Goal: Information Seeking & Learning: Learn about a topic

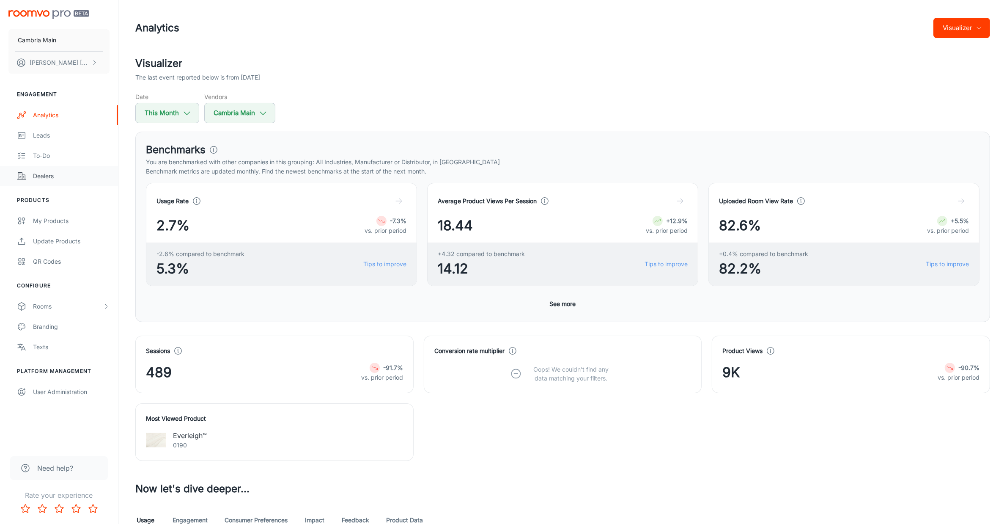
click at [49, 171] on div "Dealers" at bounding box center [71, 175] width 77 height 9
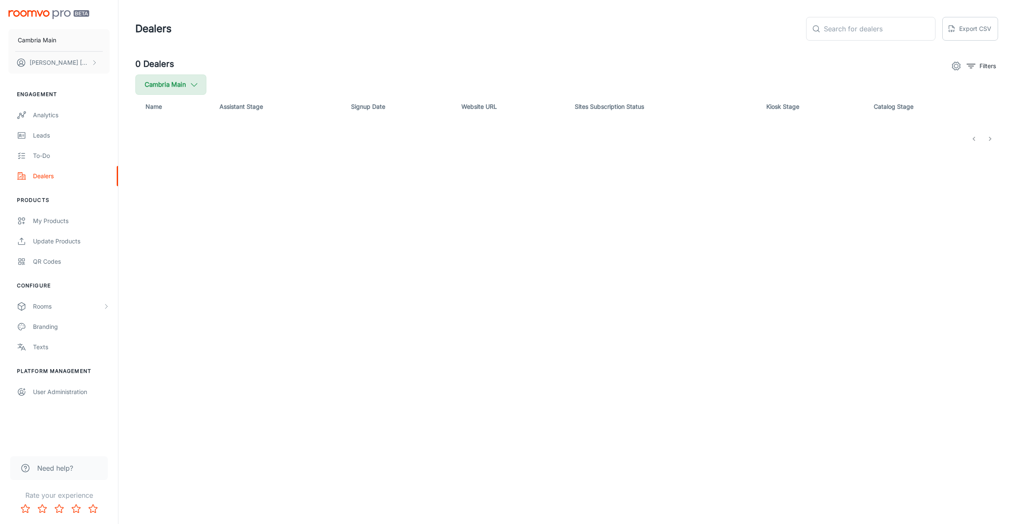
click at [193, 85] on polyline "button" at bounding box center [194, 84] width 6 height 3
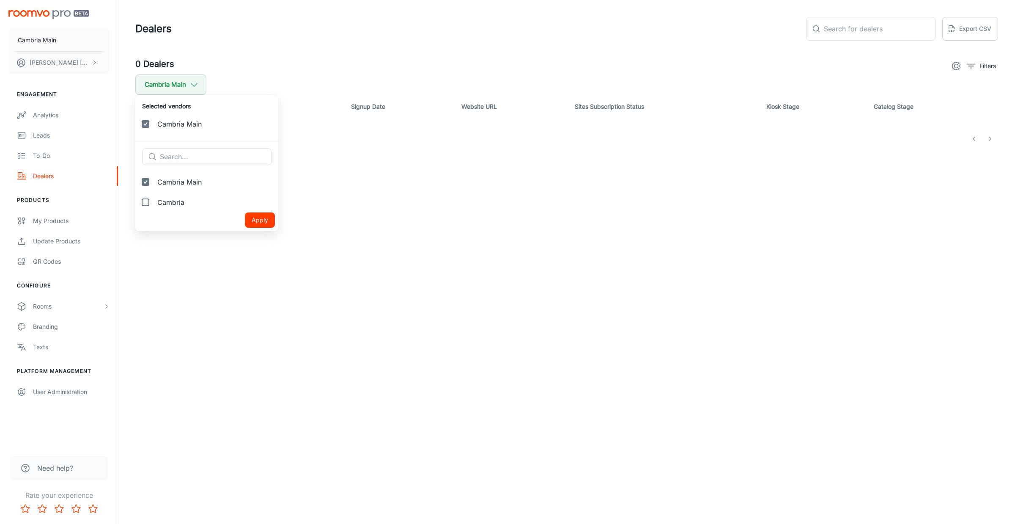
click at [166, 214] on div "Apply" at bounding box center [205, 219] width 140 height 15
click at [165, 200] on span "Cambria" at bounding box center [214, 202] width 114 height 10
click at [154, 200] on input "Cambria" at bounding box center [145, 202] width 17 height 17
checkbox input "true"
click at [245, 240] on button "Apply" at bounding box center [260, 240] width 30 height 15
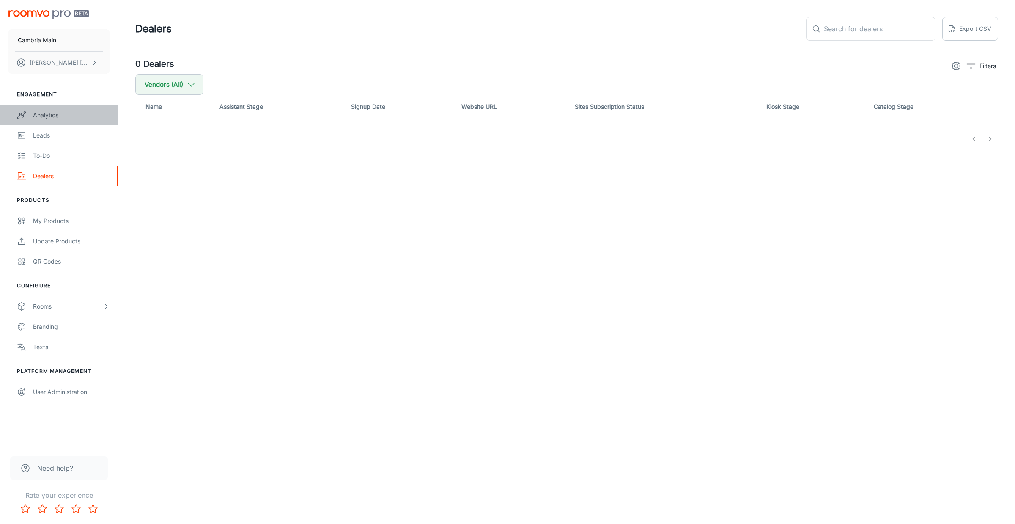
click at [43, 107] on link "Analytics" at bounding box center [59, 115] width 118 height 20
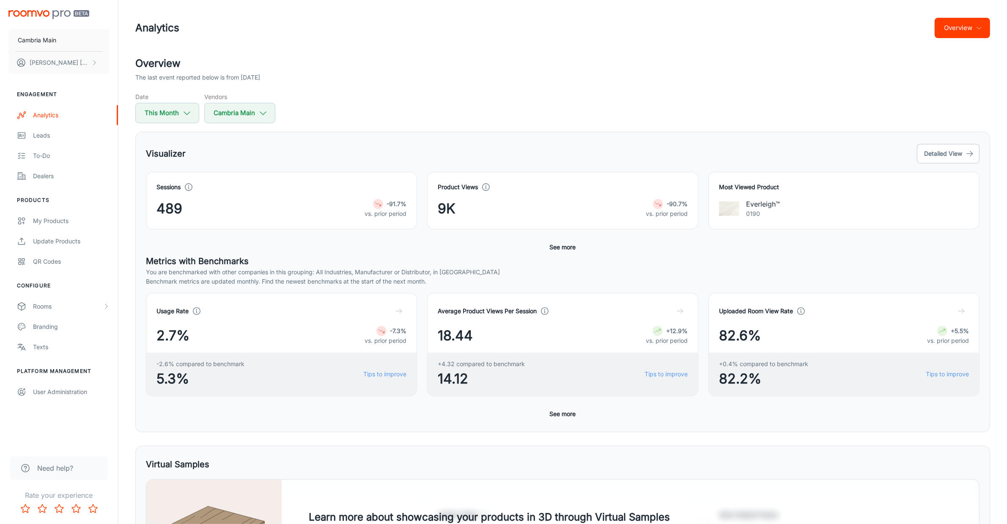
click at [960, 34] on button "Overview" at bounding box center [962, 28] width 55 height 20
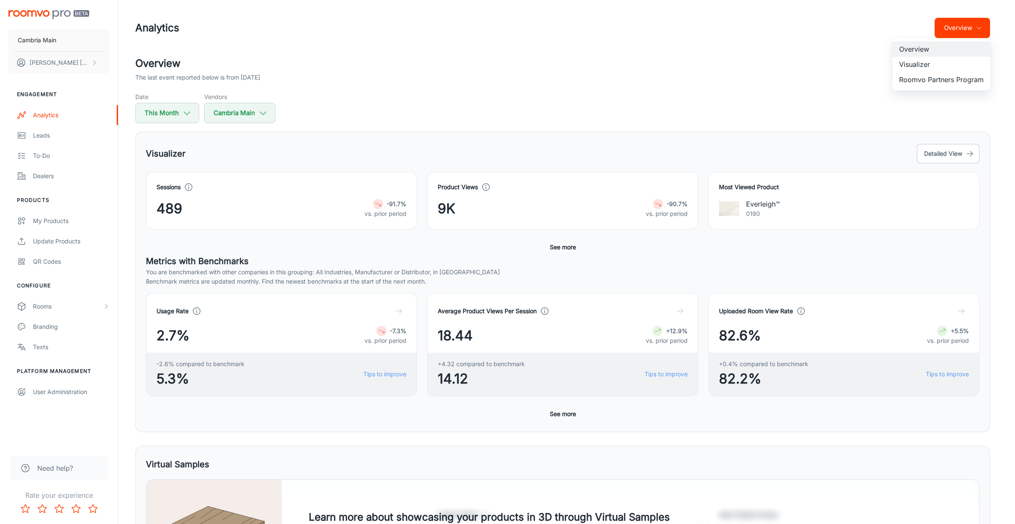
click at [919, 77] on li "Roomvo Partners Program" at bounding box center [941, 79] width 98 height 15
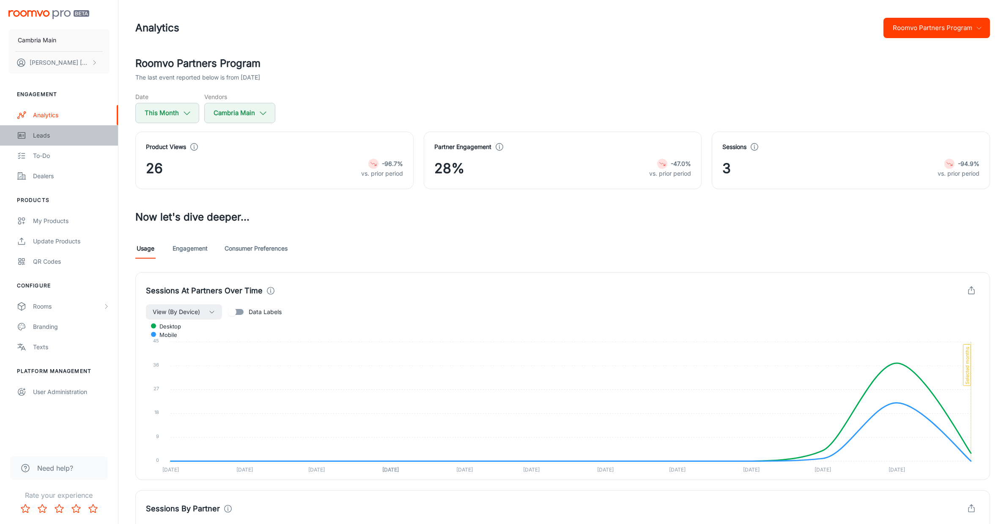
click at [48, 134] on div "Leads" at bounding box center [71, 135] width 77 height 9
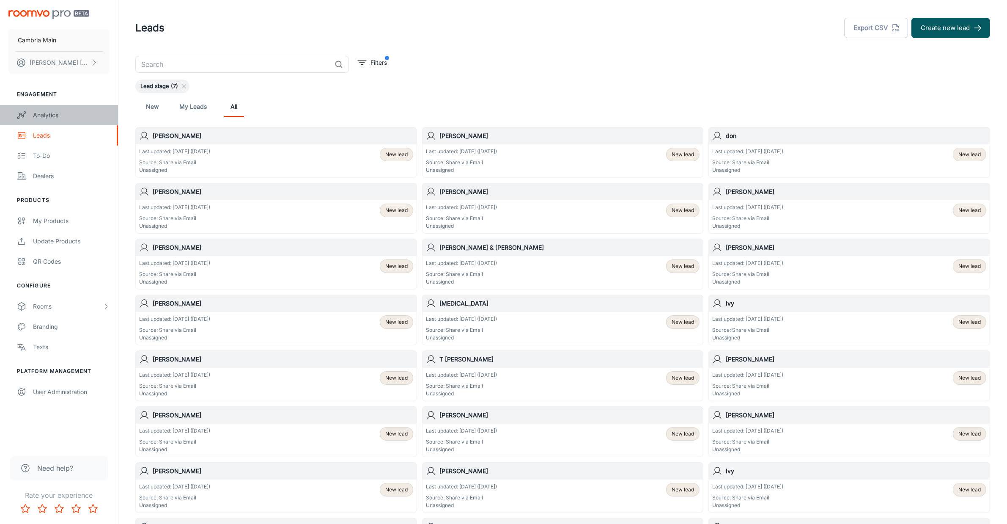
click at [47, 112] on div "Analytics" at bounding box center [71, 114] width 77 height 9
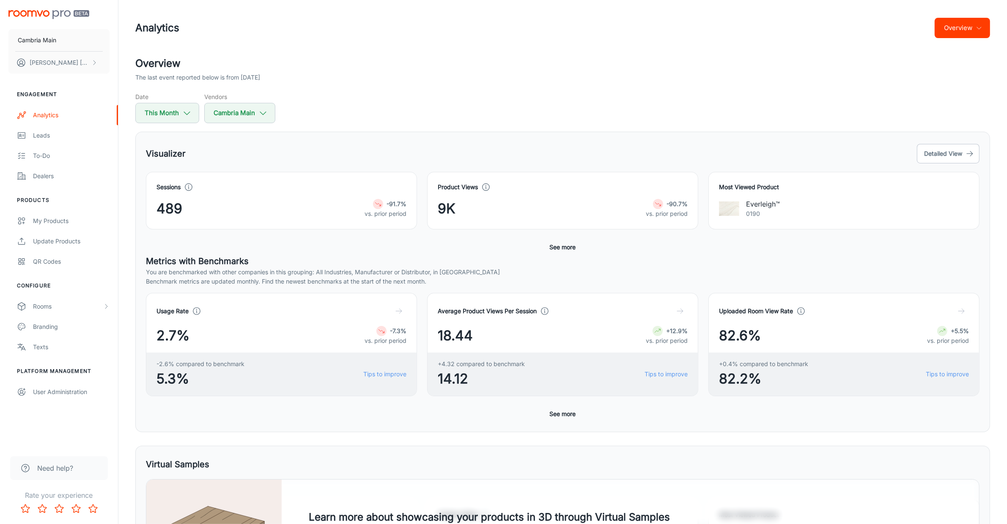
click at [978, 28] on icon "button" at bounding box center [979, 28] width 7 height 7
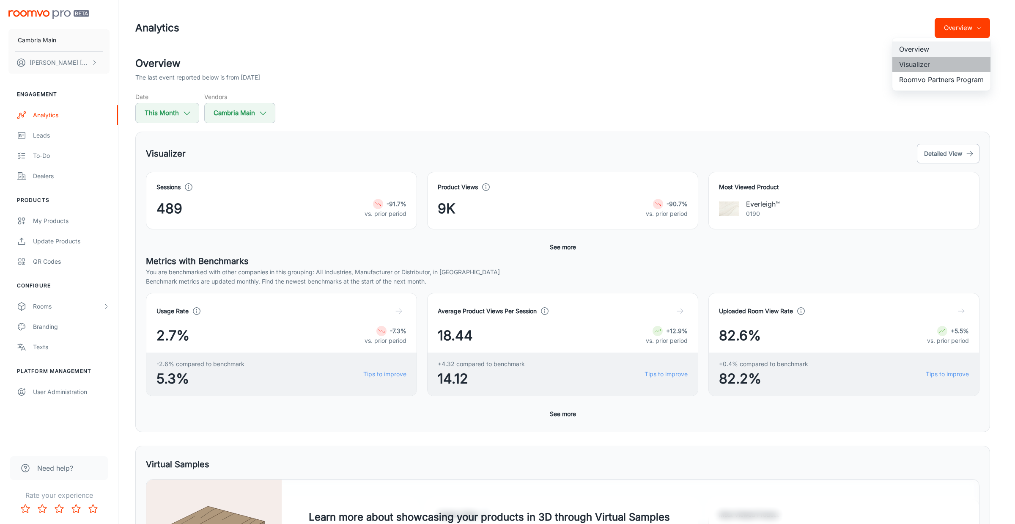
click at [909, 64] on li "Visualizer" at bounding box center [941, 64] width 98 height 15
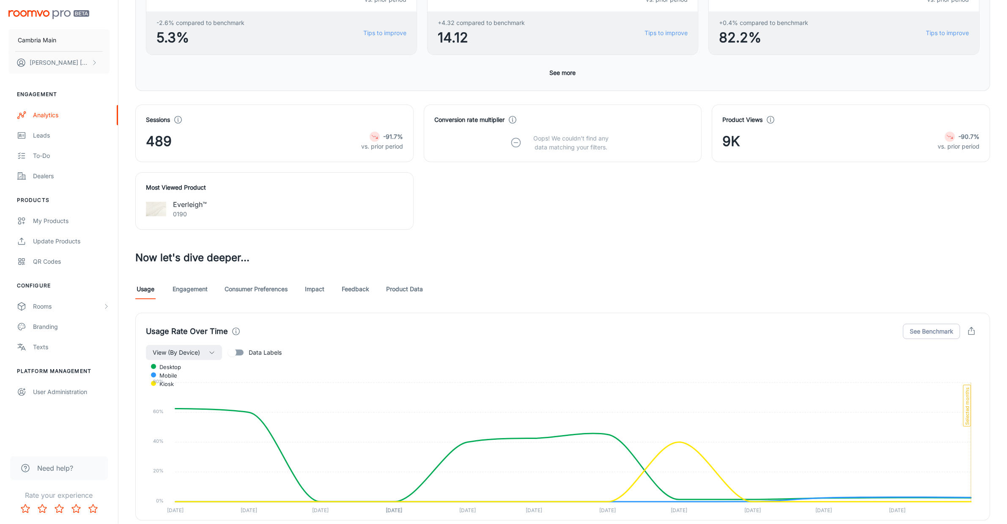
scroll to position [370, 0]
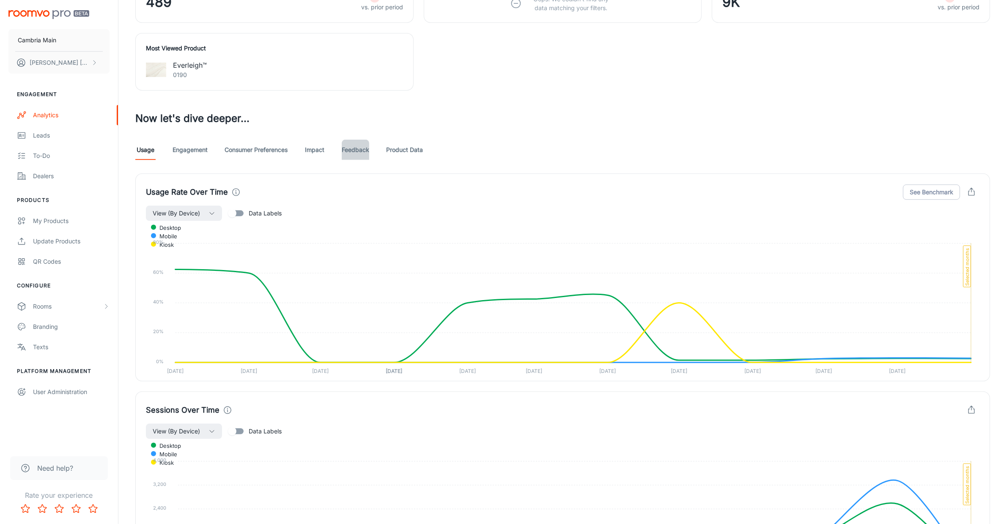
click at [365, 148] on link "Feedback" at bounding box center [355, 150] width 27 height 20
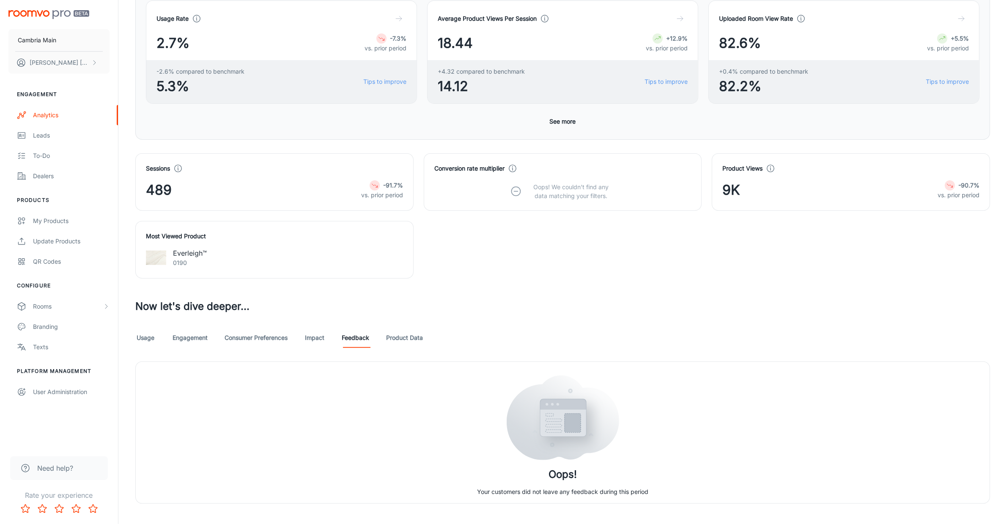
scroll to position [196, 0]
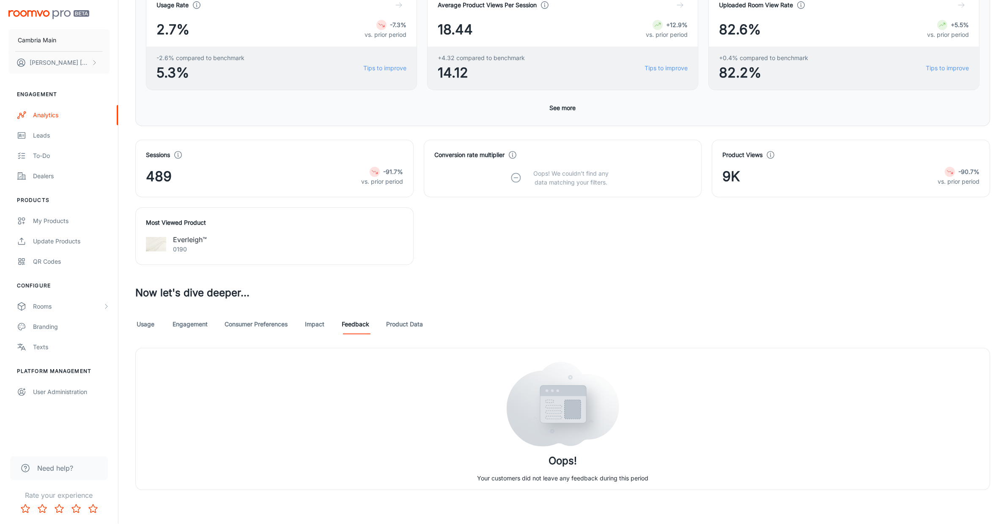
click at [142, 326] on link "Usage" at bounding box center [145, 324] width 20 height 20
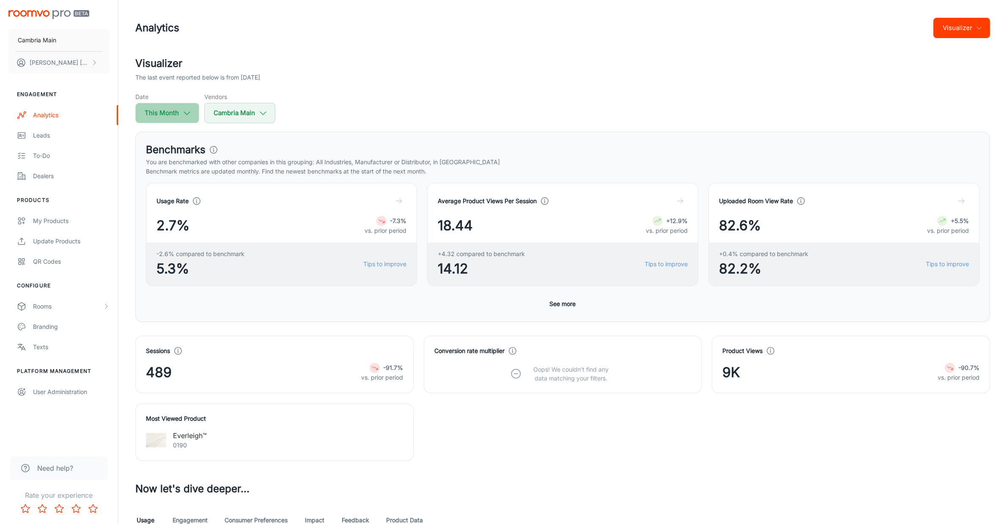
click at [178, 106] on button "This Month" at bounding box center [167, 113] width 64 height 20
select select "8"
select select "2025"
select select "8"
select select "2025"
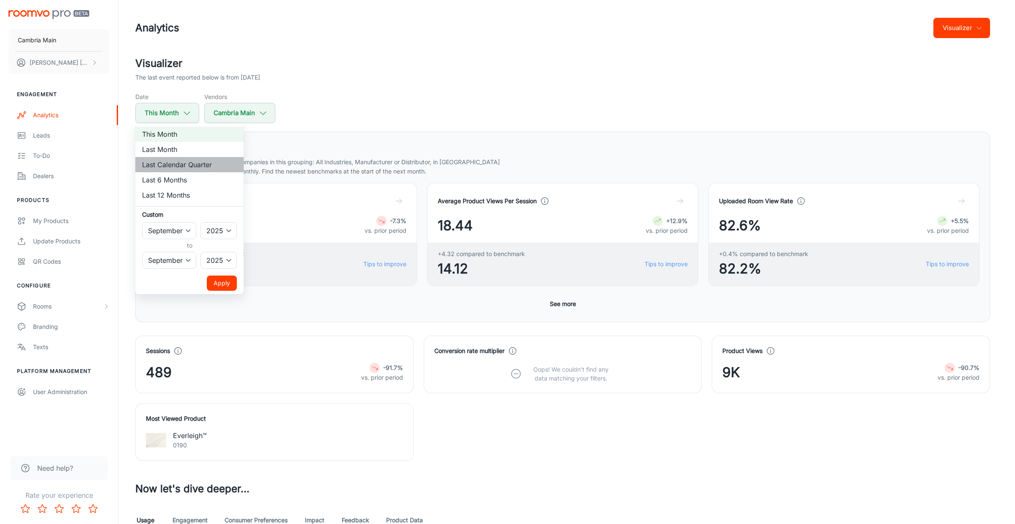
click at [191, 164] on li "Last Calendar Quarter" at bounding box center [189, 164] width 108 height 15
select select "3"
select select "5"
click at [219, 280] on button "Apply" at bounding box center [222, 282] width 30 height 15
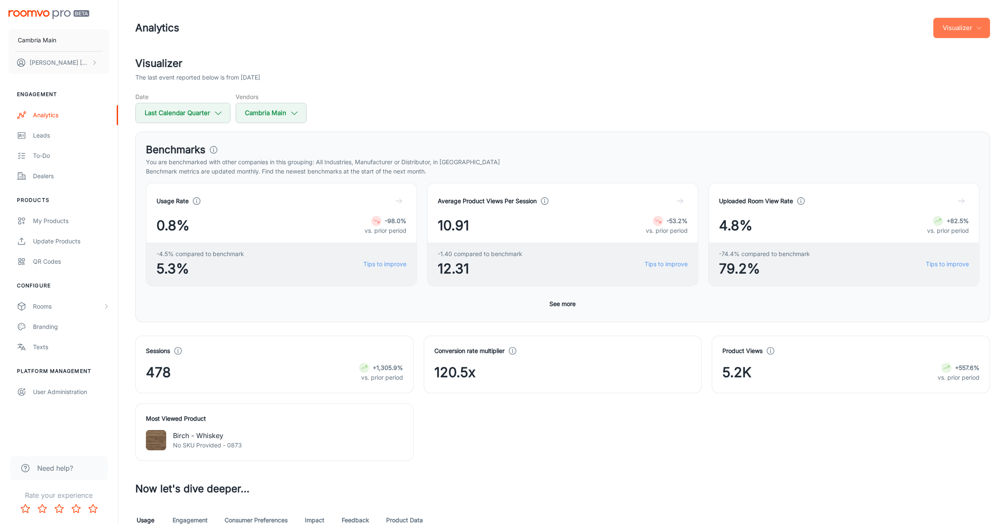
click at [956, 25] on button "Visualizer" at bounding box center [961, 28] width 57 height 20
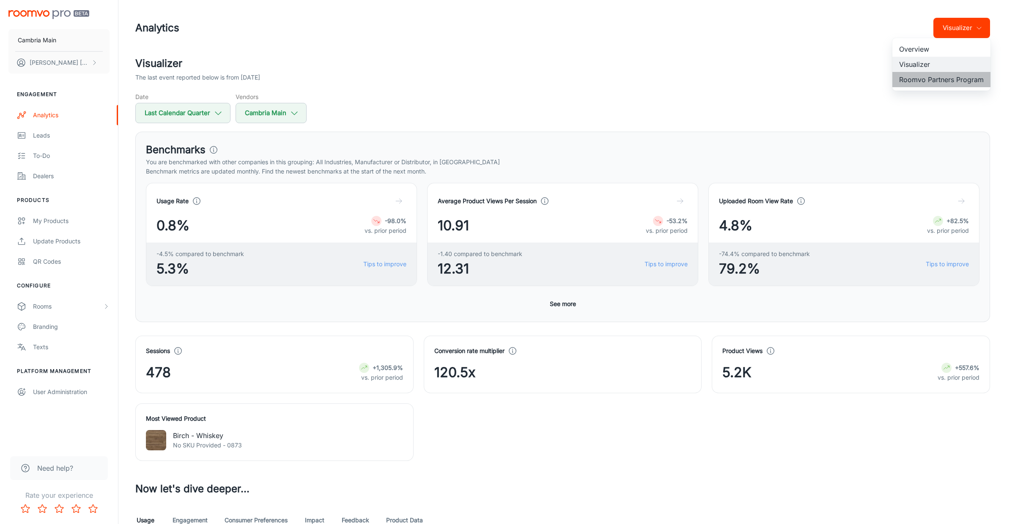
click at [924, 82] on li "Roomvo Partners Program" at bounding box center [941, 79] width 98 height 15
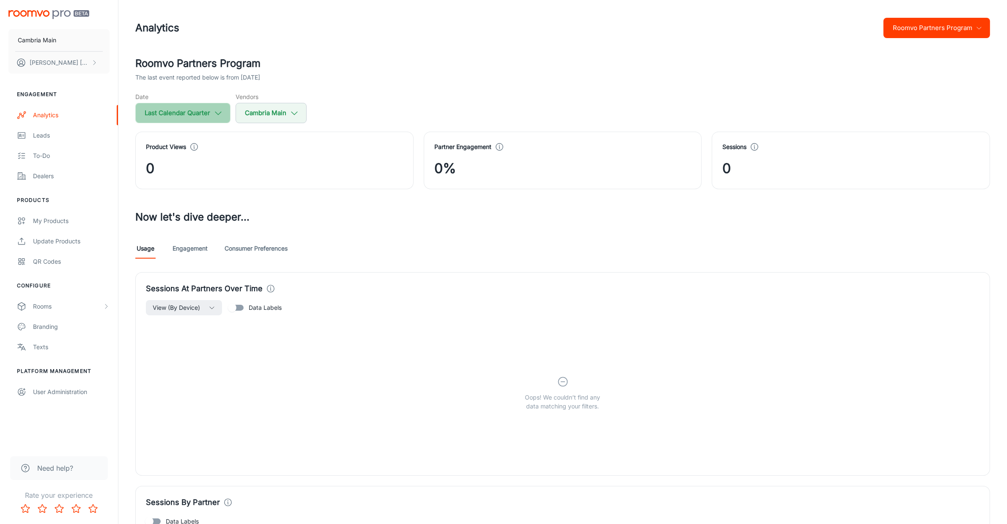
click at [204, 110] on button "Last Calendar Quarter" at bounding box center [182, 113] width 95 height 20
select select "3"
select select "2025"
select select "5"
select select "2025"
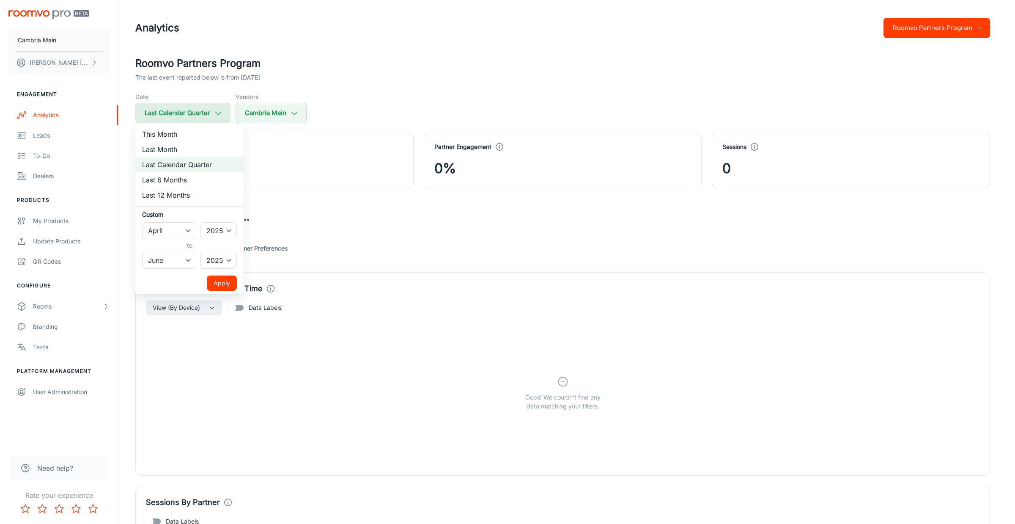
click at [204, 110] on div at bounding box center [507, 262] width 1015 height 524
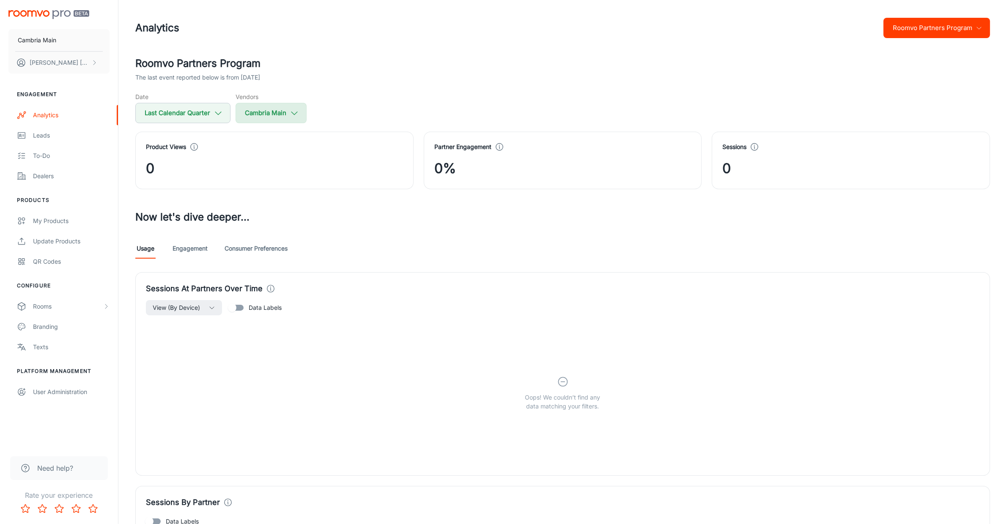
click at [280, 113] on button "Cambria Main" at bounding box center [271, 113] width 71 height 20
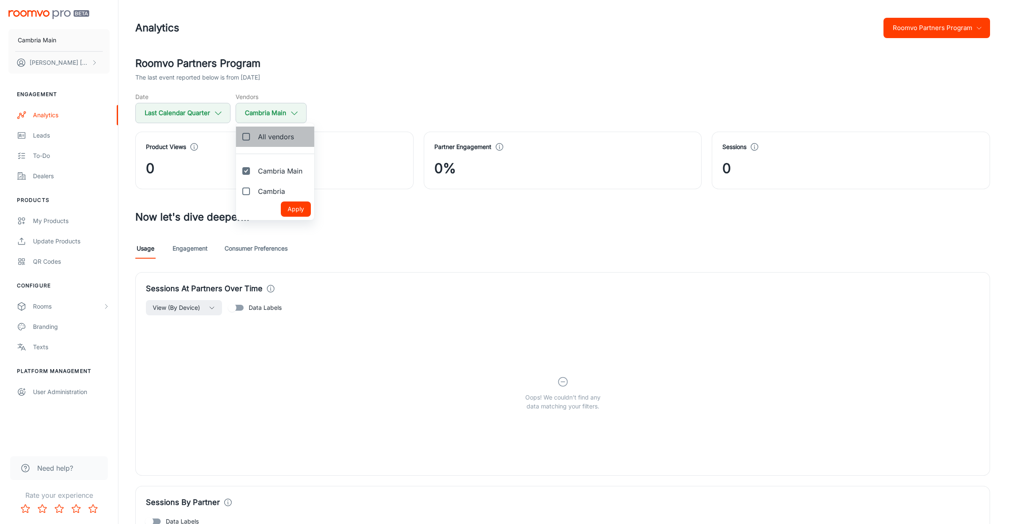
click at [267, 135] on span "All vendors" at bounding box center [276, 137] width 36 height 10
click at [255, 135] on input "All vendors" at bounding box center [246, 136] width 17 height 17
checkbox input "true"
click at [297, 210] on button "Apply" at bounding box center [296, 208] width 30 height 15
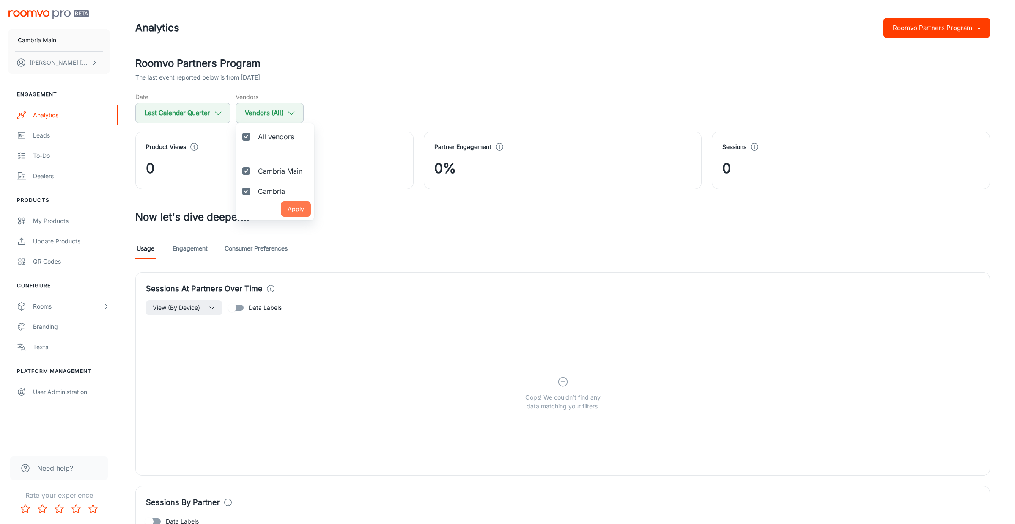
checkbox input "true"
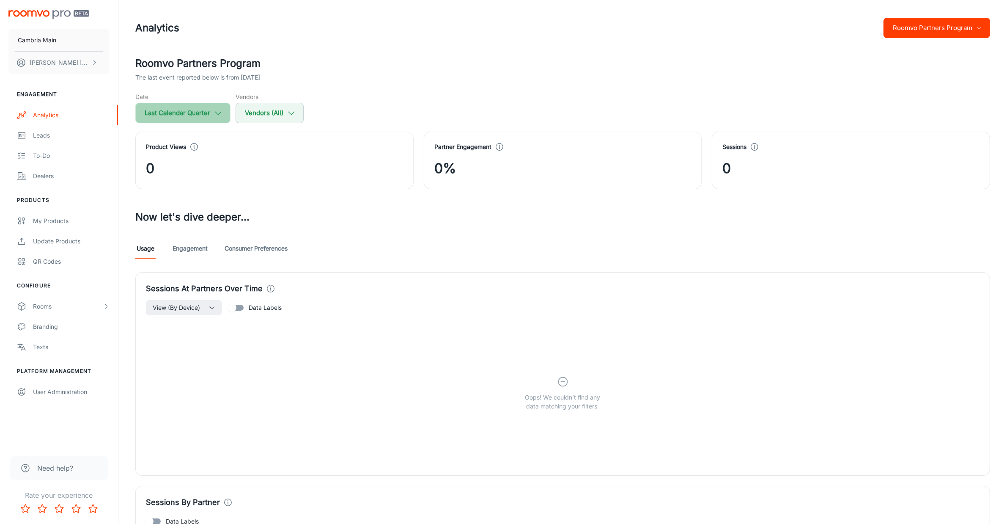
click at [192, 108] on button "Last Calendar Quarter" at bounding box center [182, 113] width 95 height 20
select select "3"
select select "2025"
select select "5"
select select "2025"
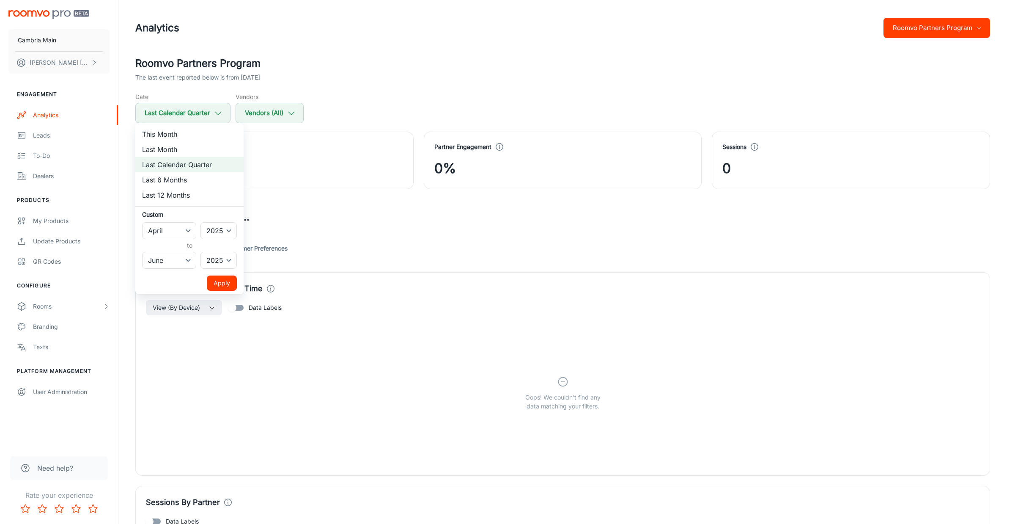
click at [165, 133] on li "This Month" at bounding box center [189, 133] width 108 height 15
select select "8"
click at [218, 280] on button "Apply" at bounding box center [222, 282] width 30 height 15
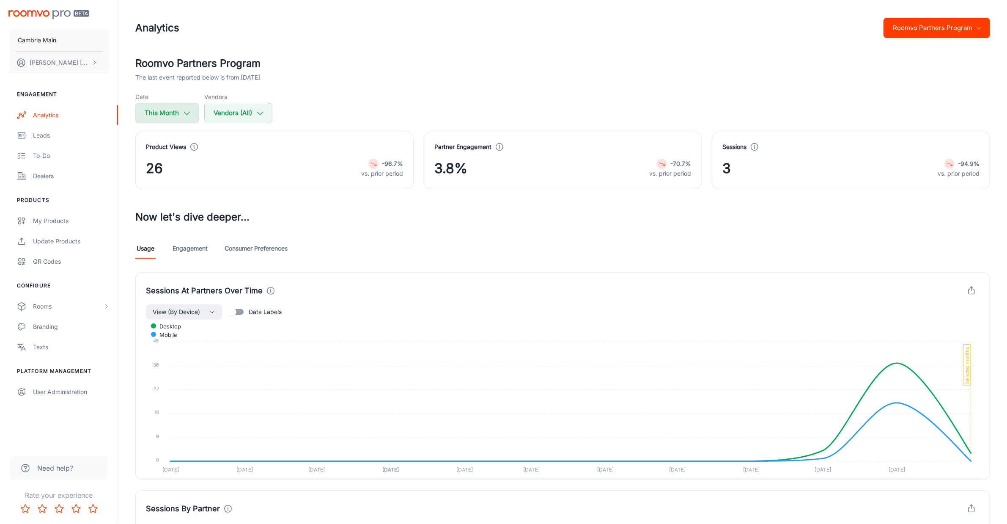
click at [166, 109] on button "This Month" at bounding box center [167, 113] width 64 height 20
select select "8"
select select "2025"
select select "8"
select select "2025"
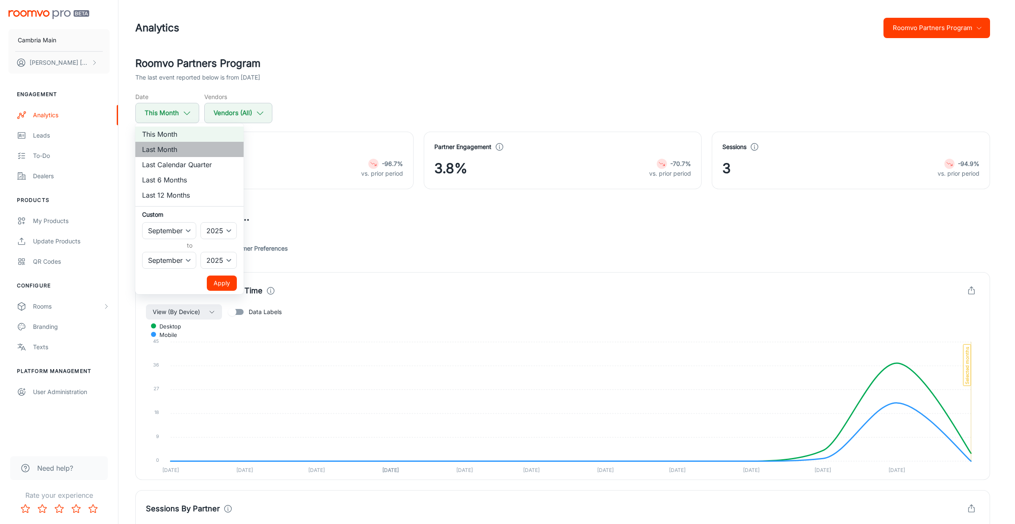
click at [166, 148] on li "Last Month" at bounding box center [189, 149] width 108 height 15
select select "7"
click at [220, 281] on button "Apply" at bounding box center [222, 282] width 30 height 15
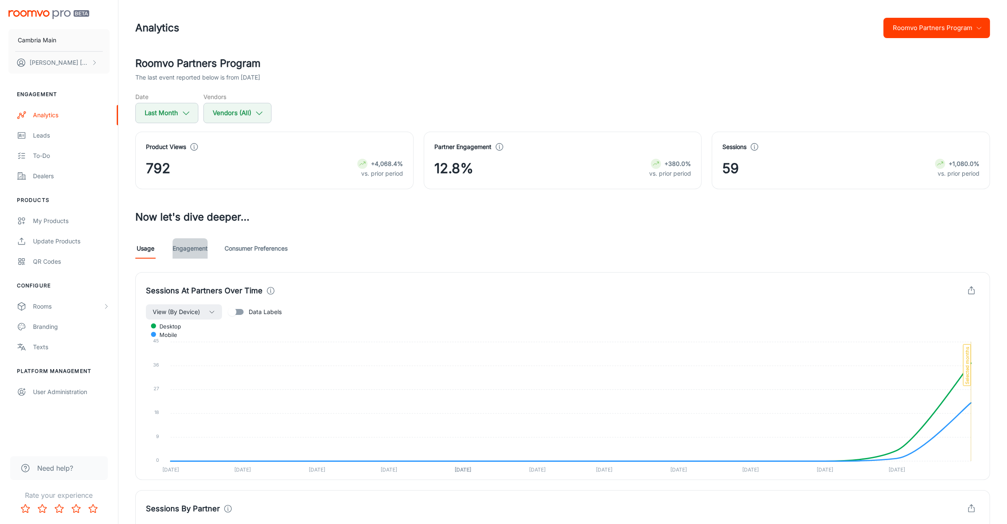
click at [191, 250] on link "Engagement" at bounding box center [190, 248] width 35 height 20
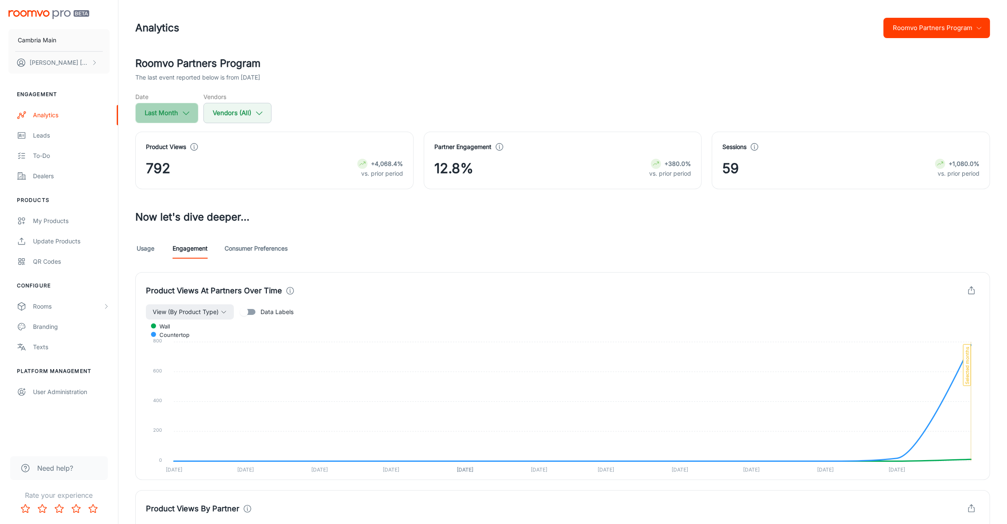
click at [182, 114] on icon "button" at bounding box center [185, 112] width 9 height 9
select select "7"
select select "2025"
select select "7"
select select "2025"
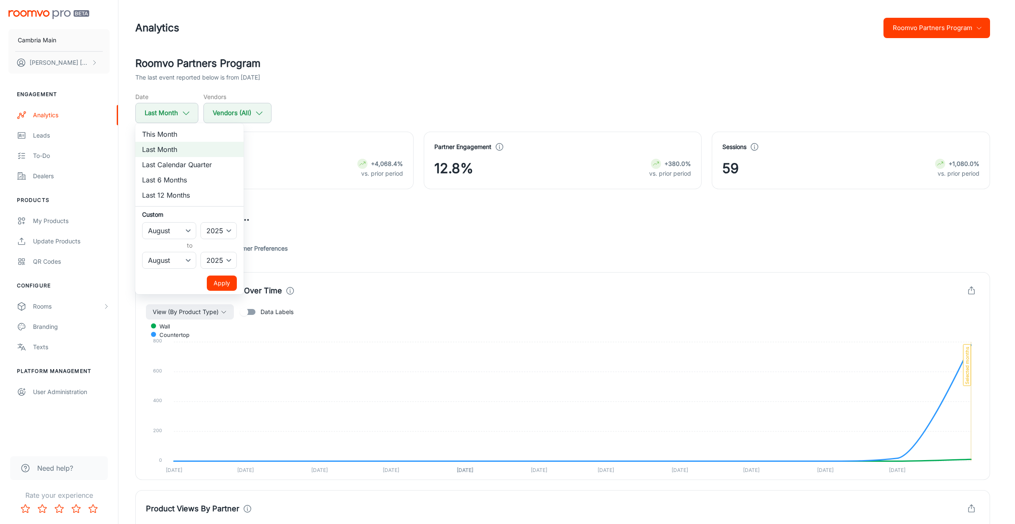
click at [178, 132] on li "This Month" at bounding box center [189, 133] width 108 height 15
select select "8"
click at [215, 279] on button "Apply" at bounding box center [222, 282] width 30 height 15
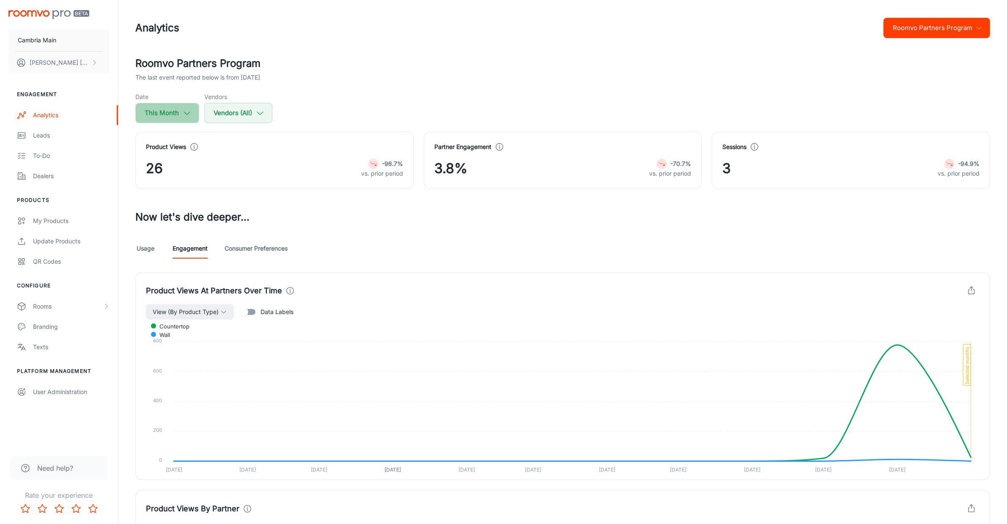
click at [185, 113] on polyline "button" at bounding box center [187, 113] width 6 height 3
select select "8"
select select "2025"
select select "8"
select select "2025"
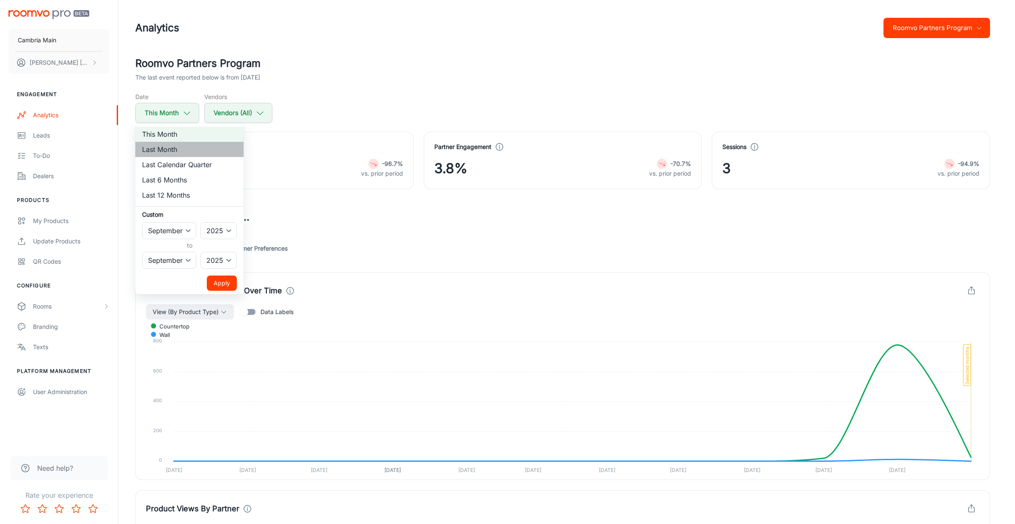
click at [173, 150] on li "Last Month" at bounding box center [189, 149] width 108 height 15
select select "7"
click at [220, 290] on button "Apply" at bounding box center [222, 282] width 30 height 15
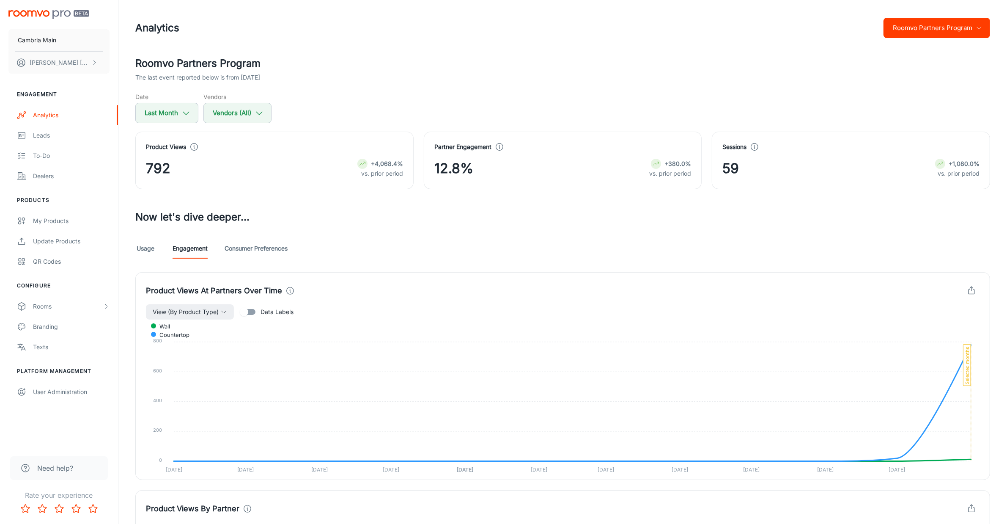
click at [928, 32] on button "Roomvo Partners Program" at bounding box center [936, 28] width 107 height 20
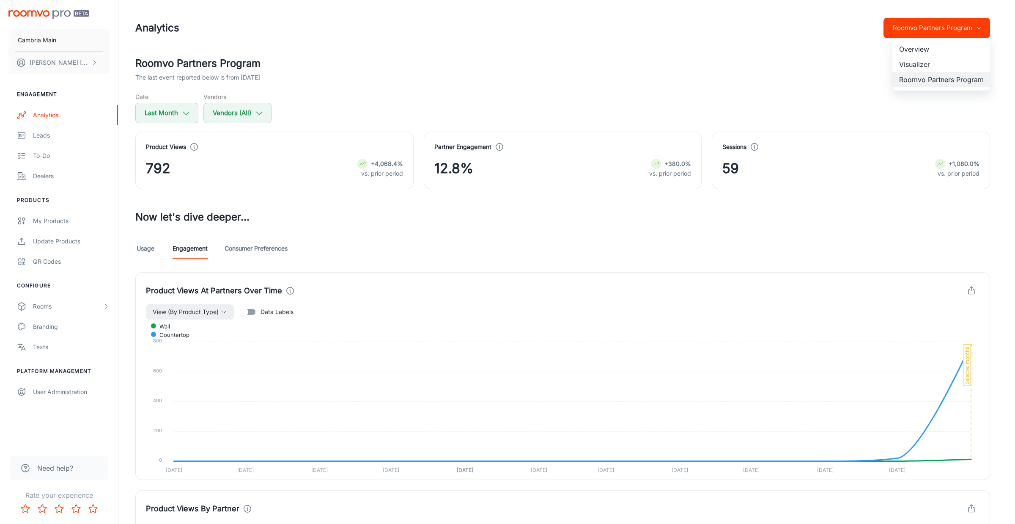
click at [608, 79] on div at bounding box center [507, 262] width 1015 height 524
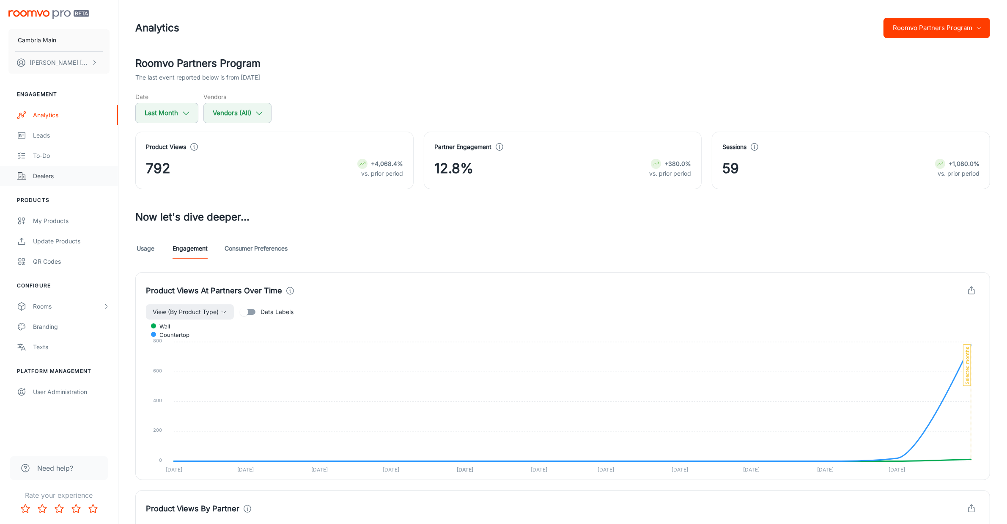
click at [41, 174] on div "Dealers" at bounding box center [71, 175] width 77 height 9
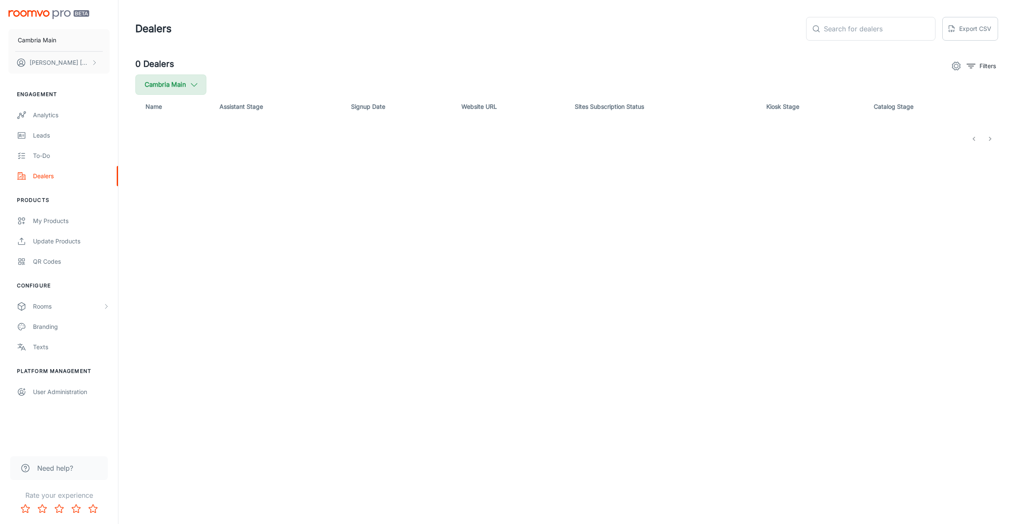
click at [187, 82] on button "Cambria Main" at bounding box center [170, 84] width 71 height 20
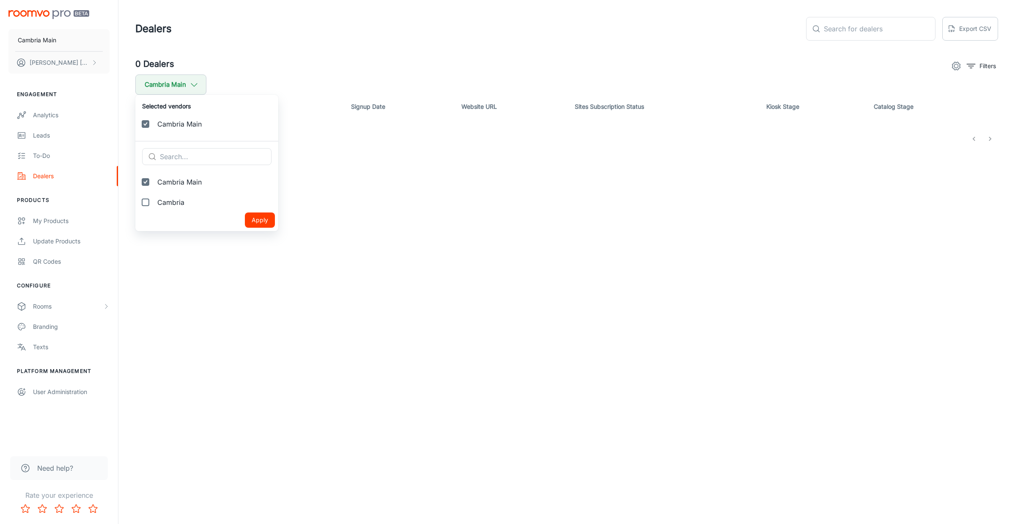
click at [160, 199] on span "Cambria" at bounding box center [214, 202] width 114 height 10
click at [154, 199] on input "Cambria" at bounding box center [145, 202] width 17 height 17
checkbox input "true"
click at [250, 236] on button "Apply" at bounding box center [260, 240] width 30 height 15
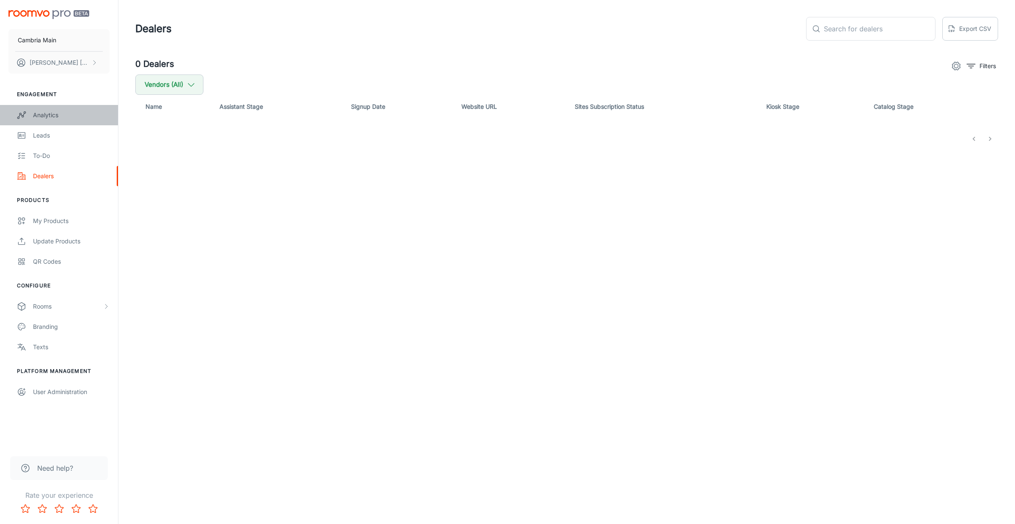
click at [49, 109] on link "Analytics" at bounding box center [59, 115] width 118 height 20
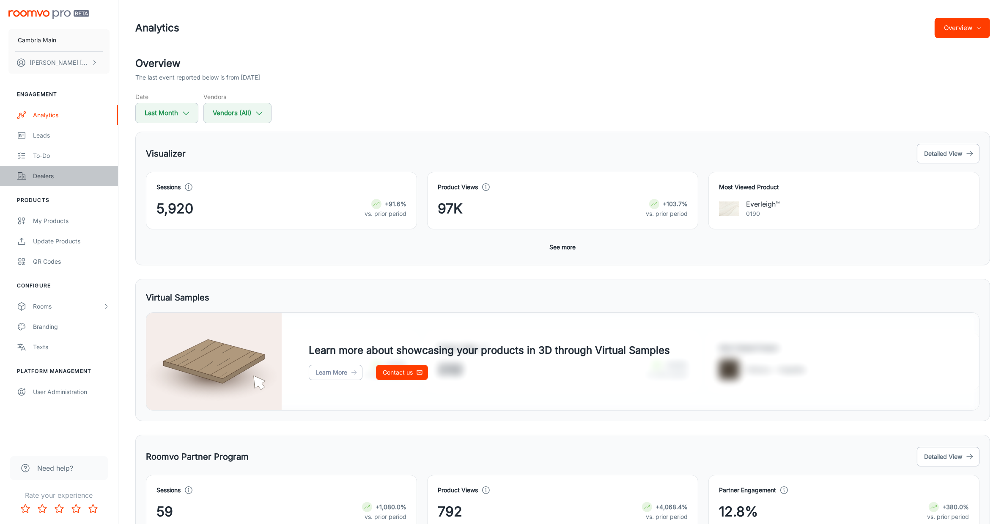
click at [37, 178] on div "Dealers" at bounding box center [71, 175] width 77 height 9
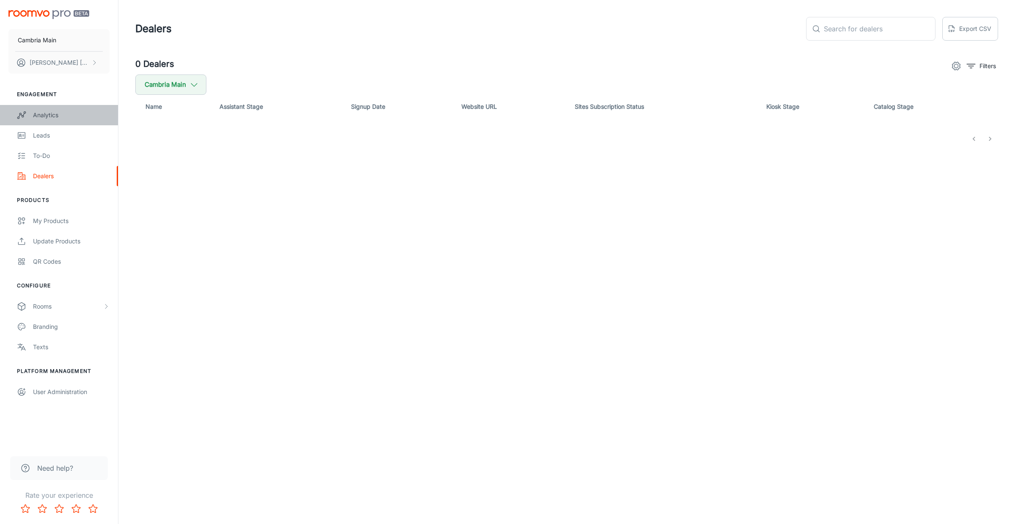
click at [41, 111] on div "Analytics" at bounding box center [71, 114] width 77 height 9
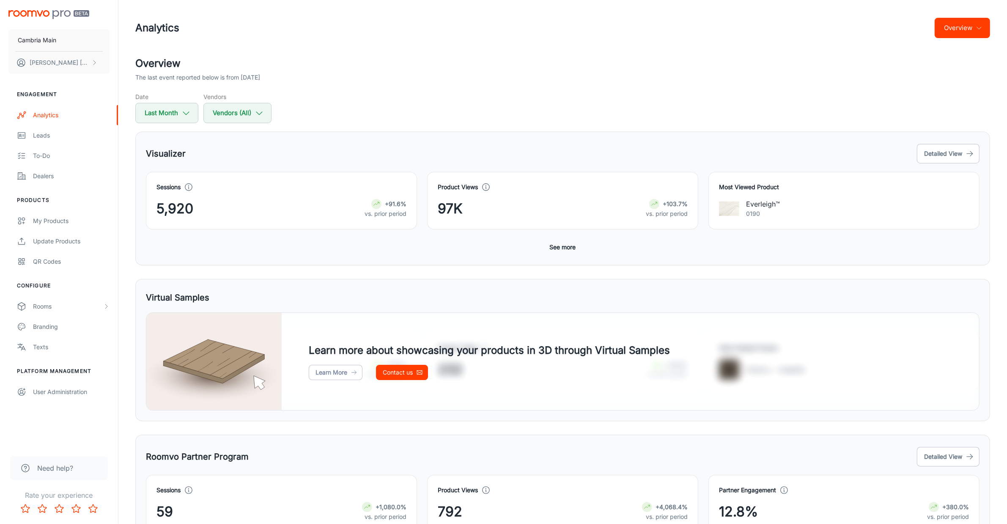
click at [956, 32] on button "Overview" at bounding box center [962, 28] width 55 height 20
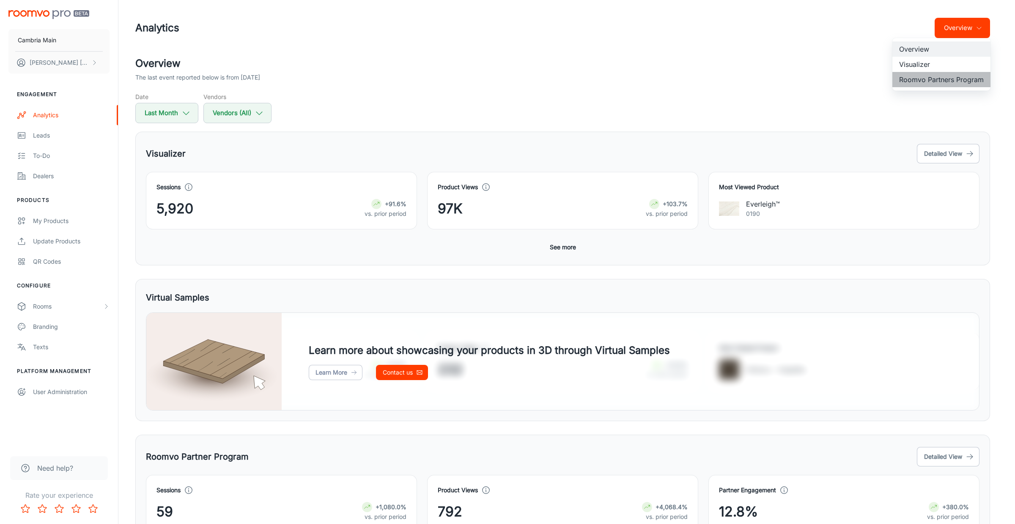
click at [929, 79] on li "Roomvo Partners Program" at bounding box center [941, 79] width 98 height 15
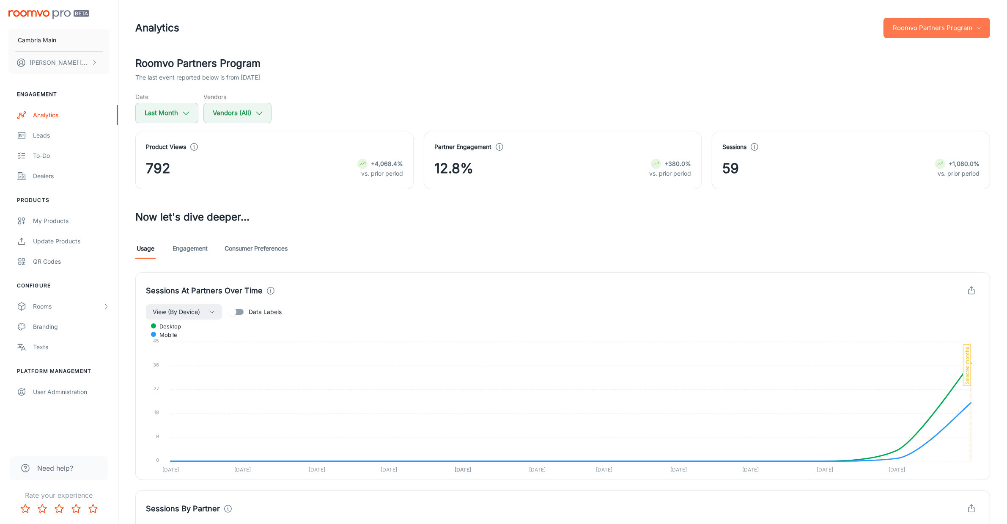
click at [913, 35] on button "Roomvo Partners Program" at bounding box center [936, 28] width 107 height 20
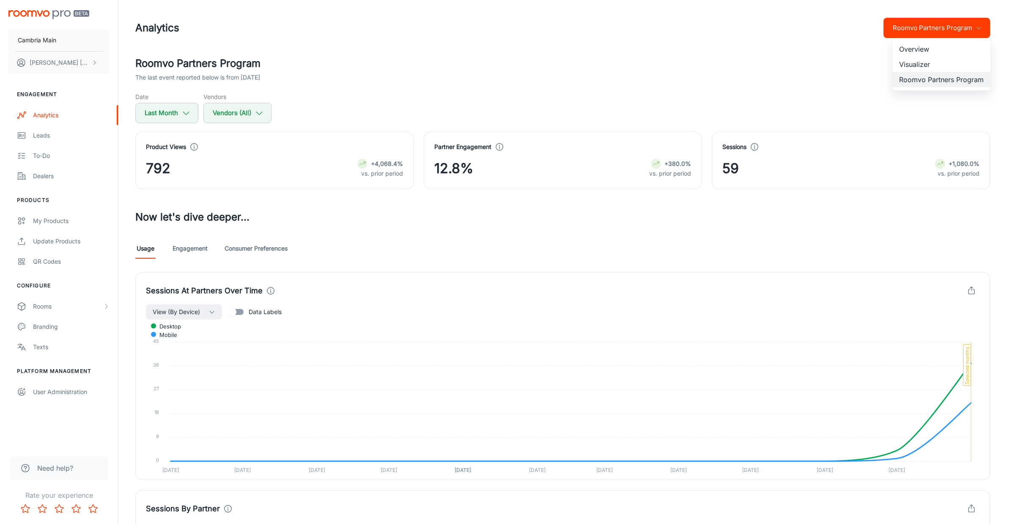
click at [912, 60] on li "Visualizer" at bounding box center [941, 64] width 98 height 15
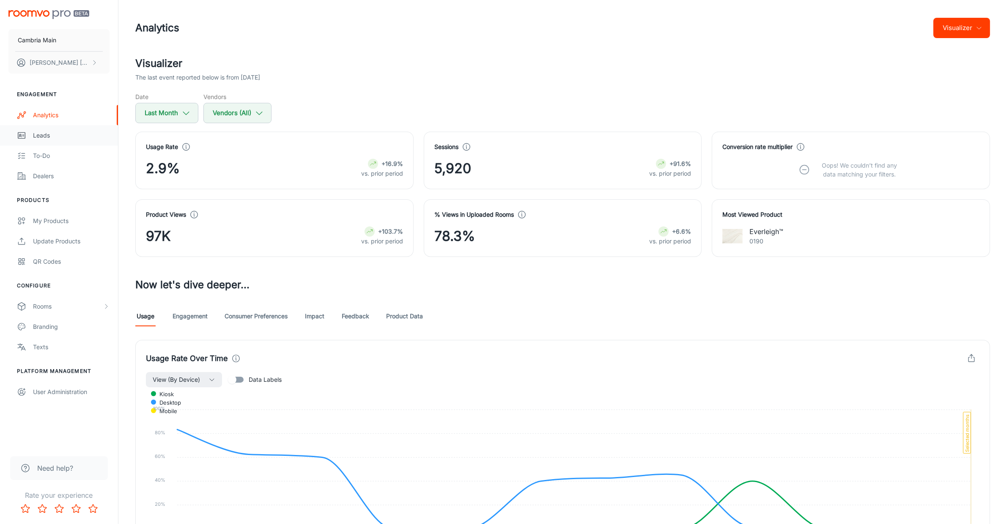
click at [41, 132] on div "Leads" at bounding box center [71, 135] width 77 height 9
